Goal: Information Seeking & Learning: Learn about a topic

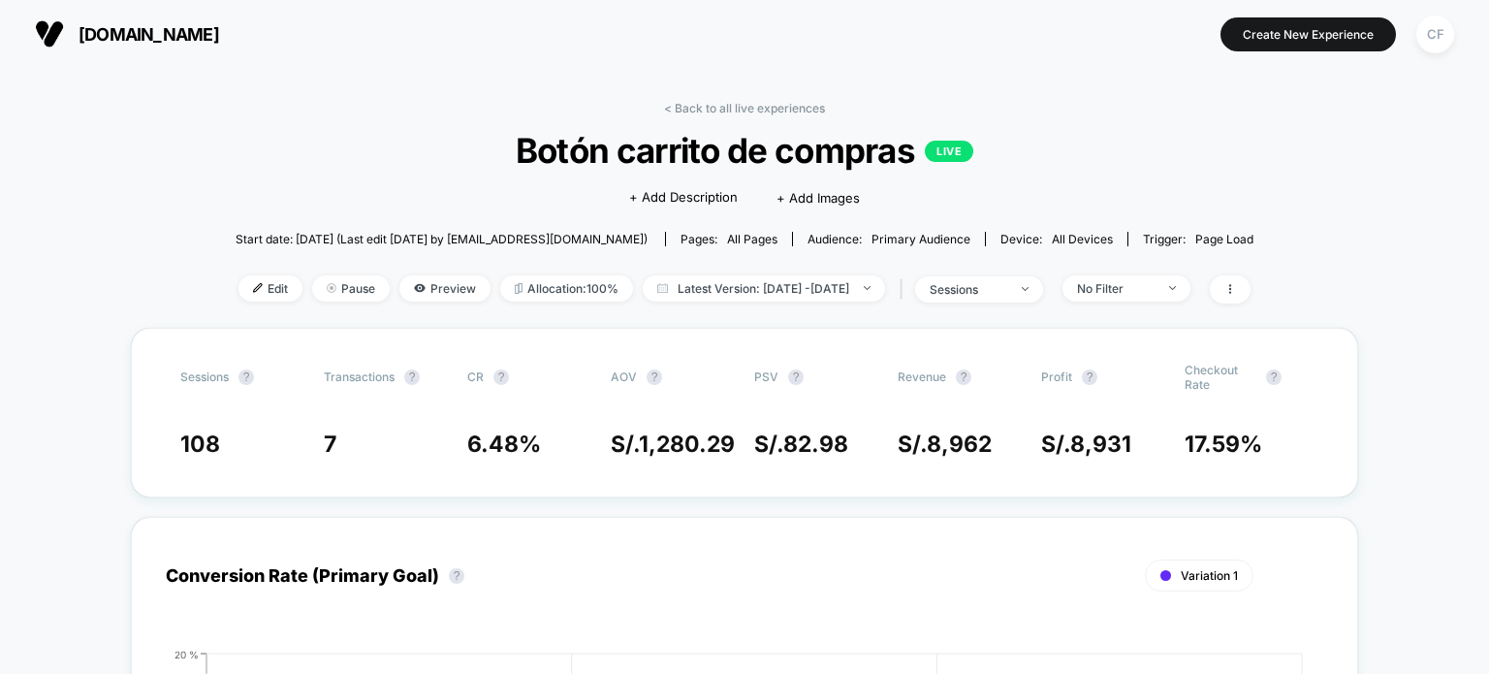
click at [182, 33] on span "[DOMAIN_NAME]" at bounding box center [148, 34] width 141 height 20
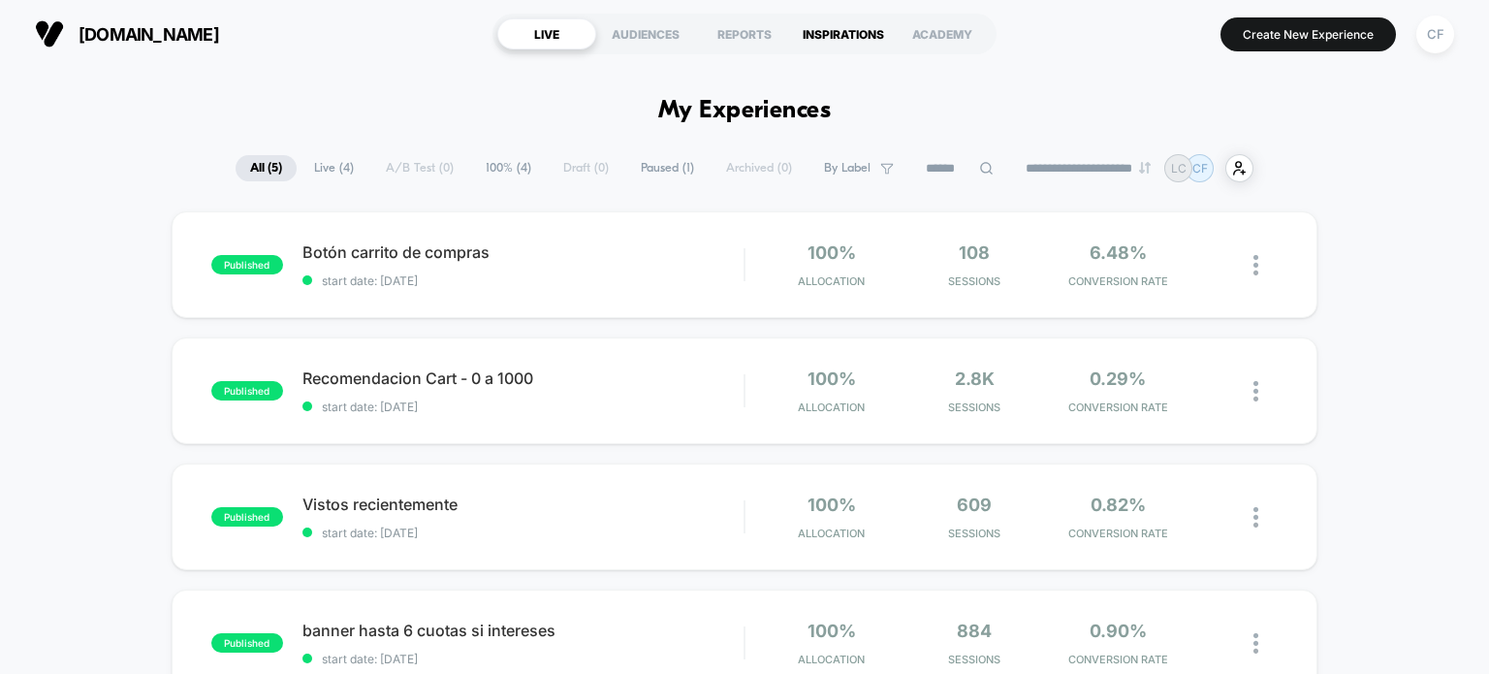
click at [837, 44] on div "INSPIRATIONS" at bounding box center [843, 33] width 99 height 31
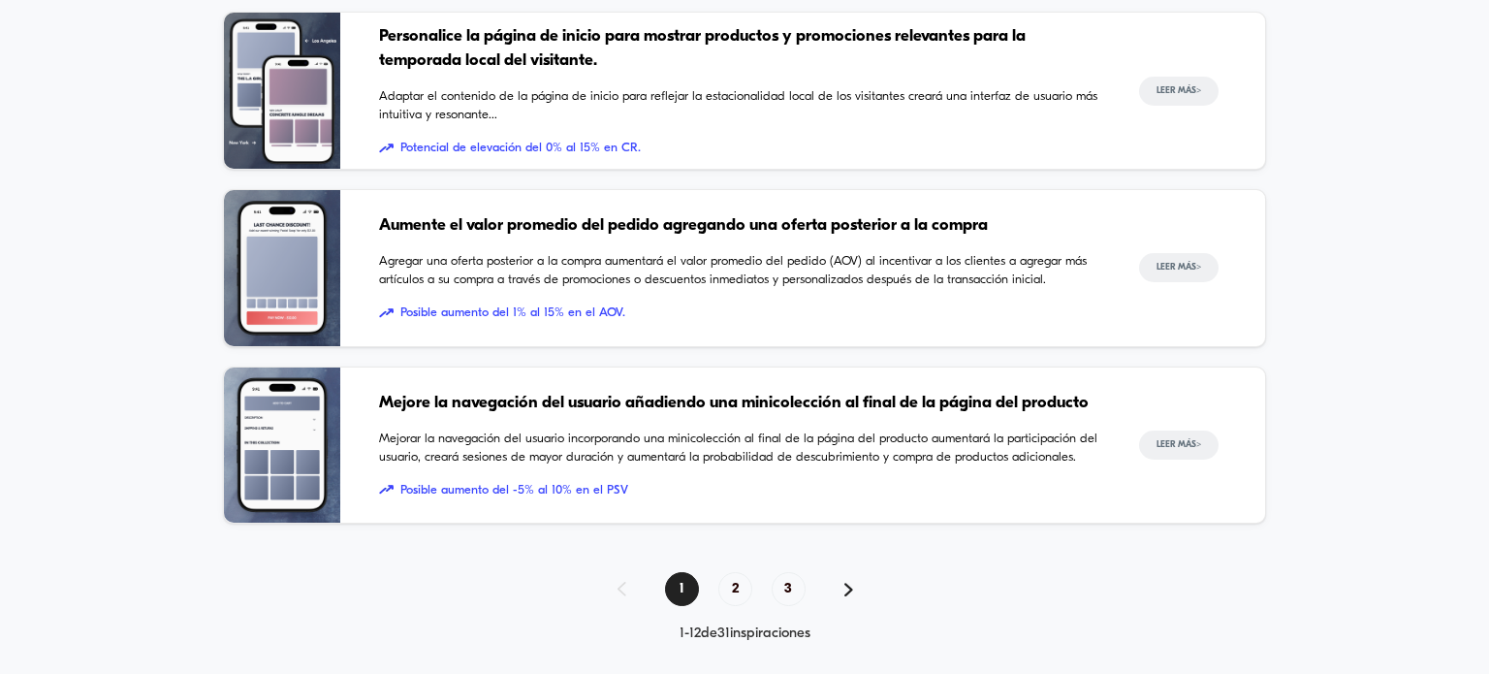
scroll to position [1951, 0]
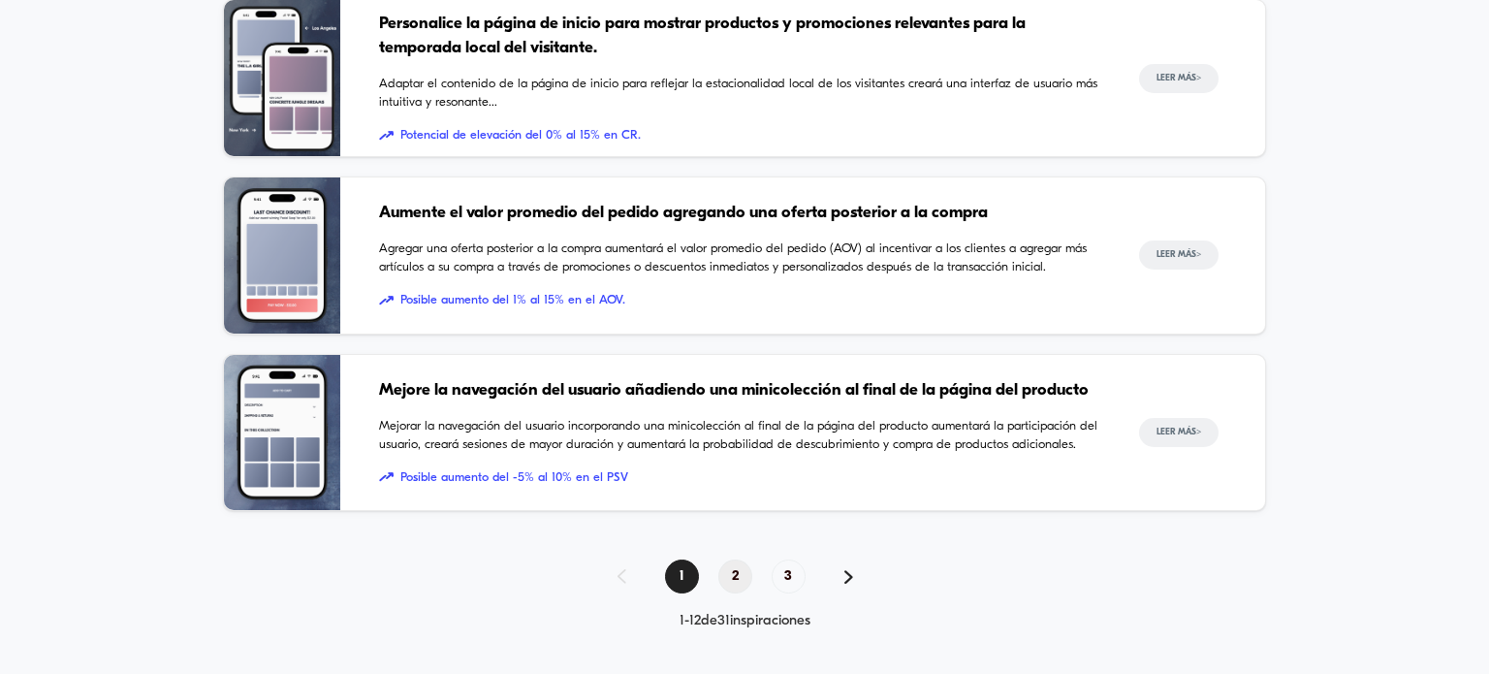
click at [736, 569] on font "2" at bounding box center [735, 576] width 7 height 15
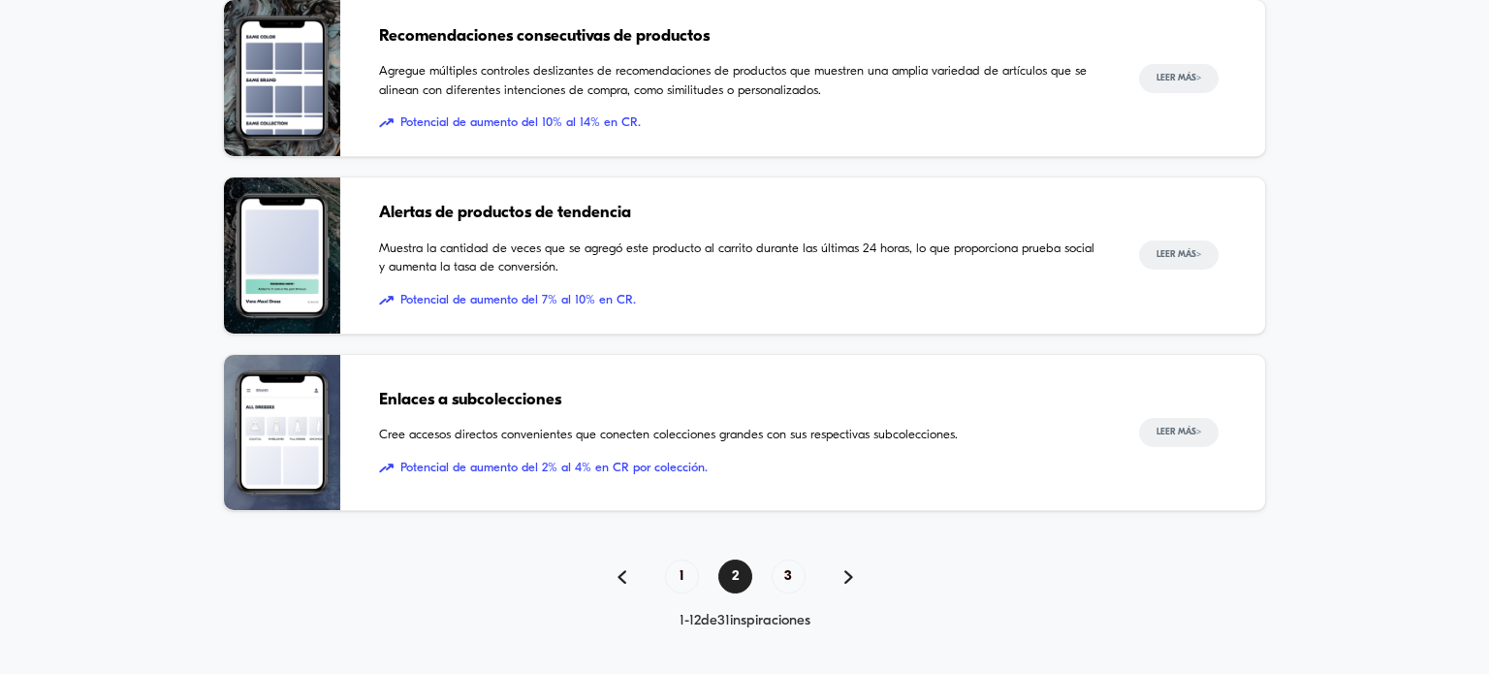
click at [841, 575] on div "1 2 3" at bounding box center [744, 576] width 1042 height 34
click at [794, 577] on span "3" at bounding box center [788, 576] width 34 height 34
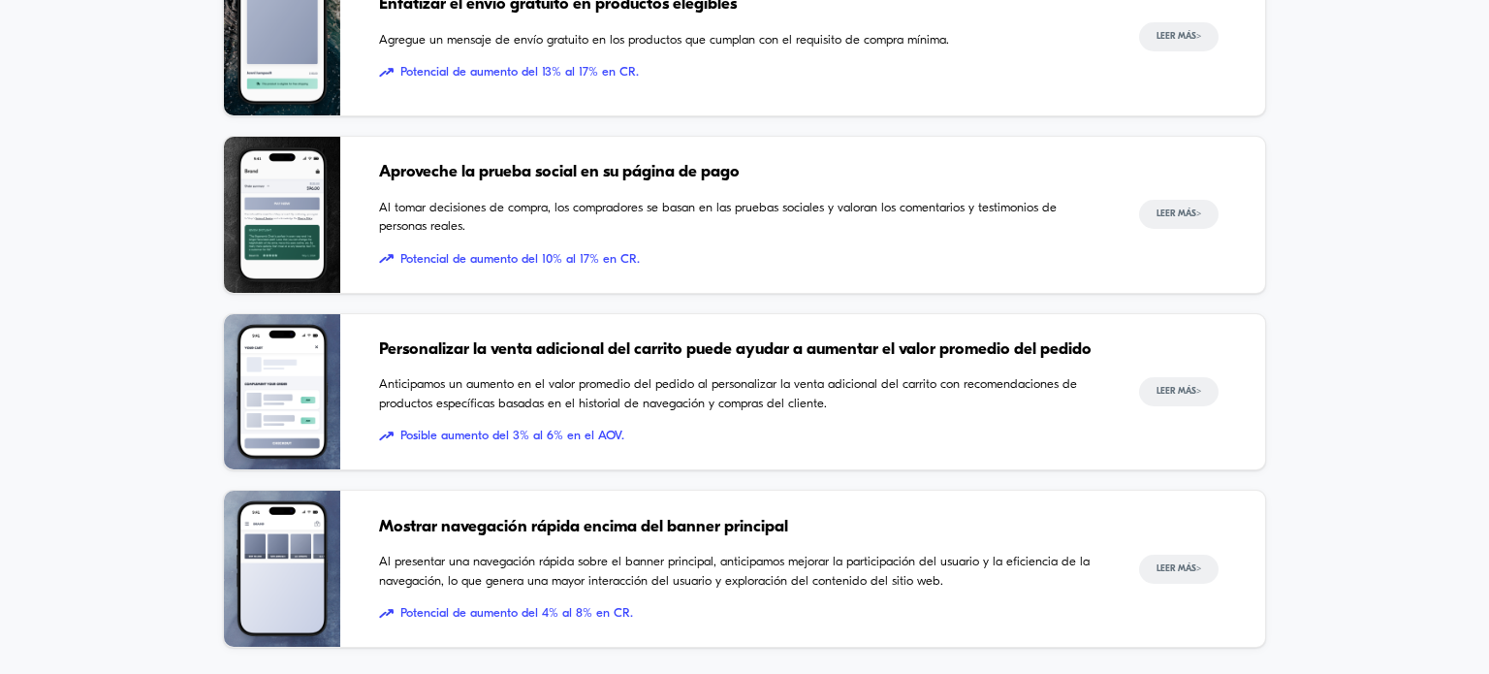
scroll to position [970, 0]
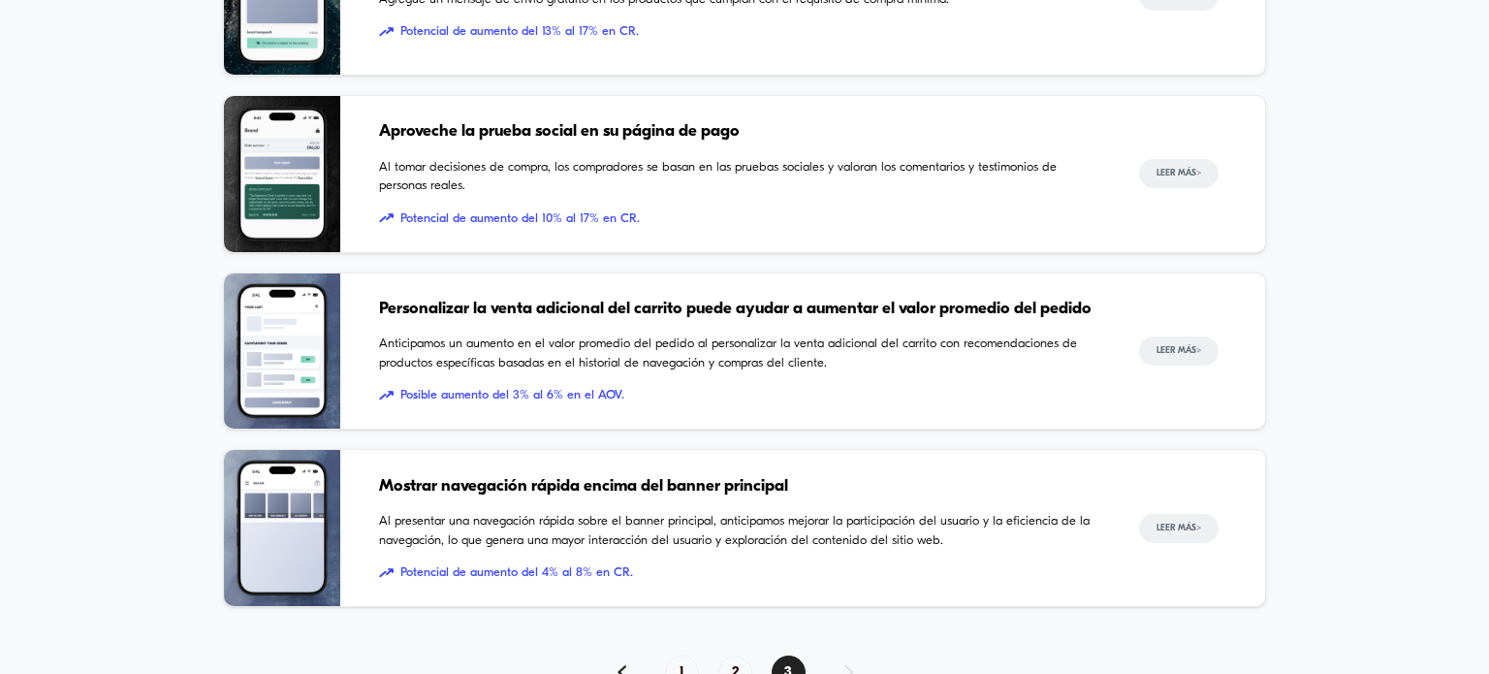
click at [569, 517] on font "Al presentar una navegación rápida sobre el banner principal, anticipamos mejor…" at bounding box center [734, 531] width 710 height 32
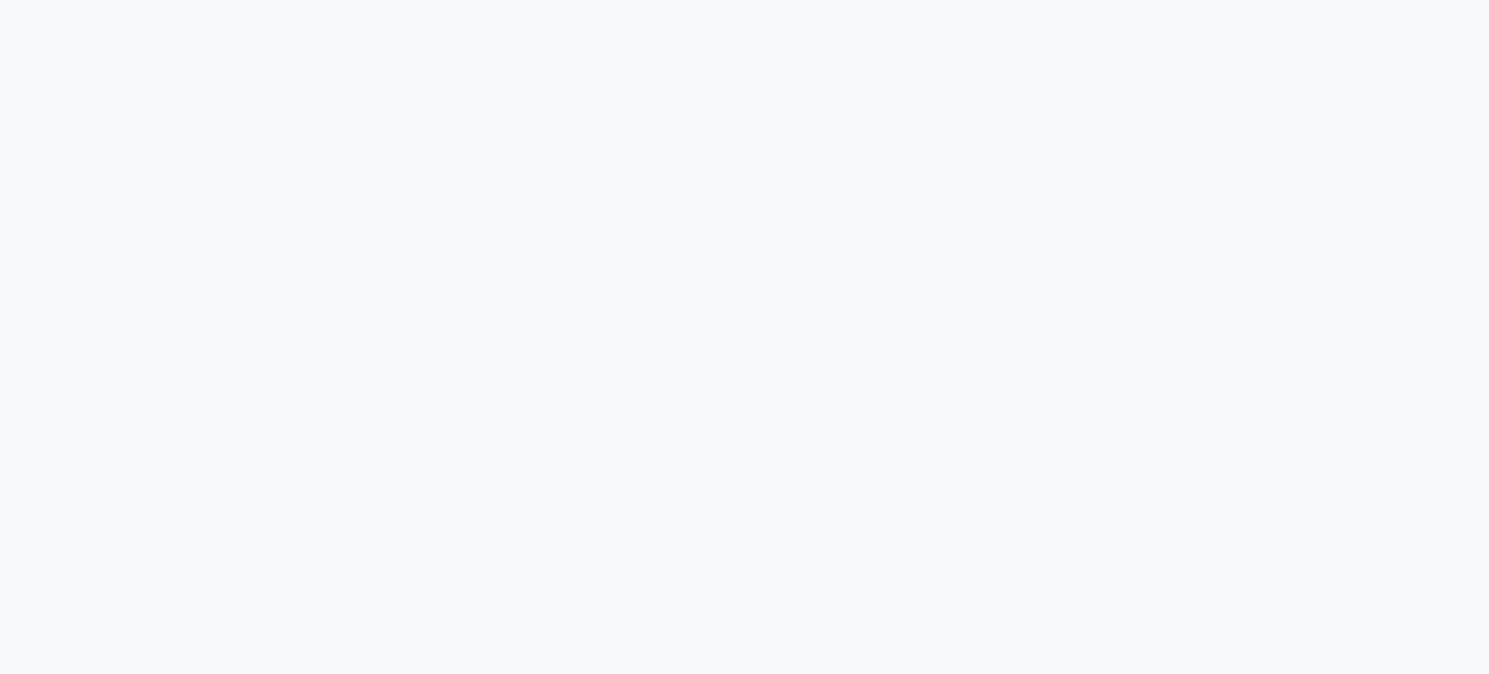
scroll to position [1551, 0]
